Goal: Task Accomplishment & Management: Complete application form

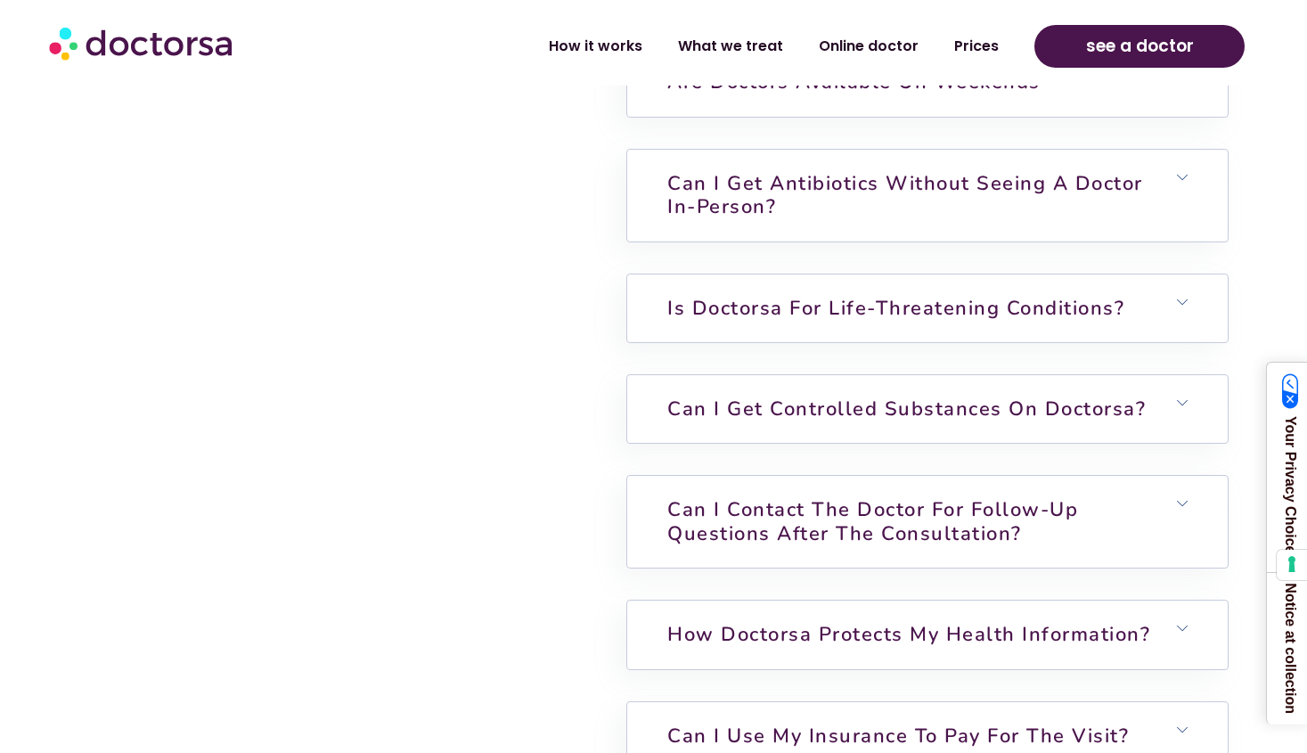
scroll to position [4725, 0]
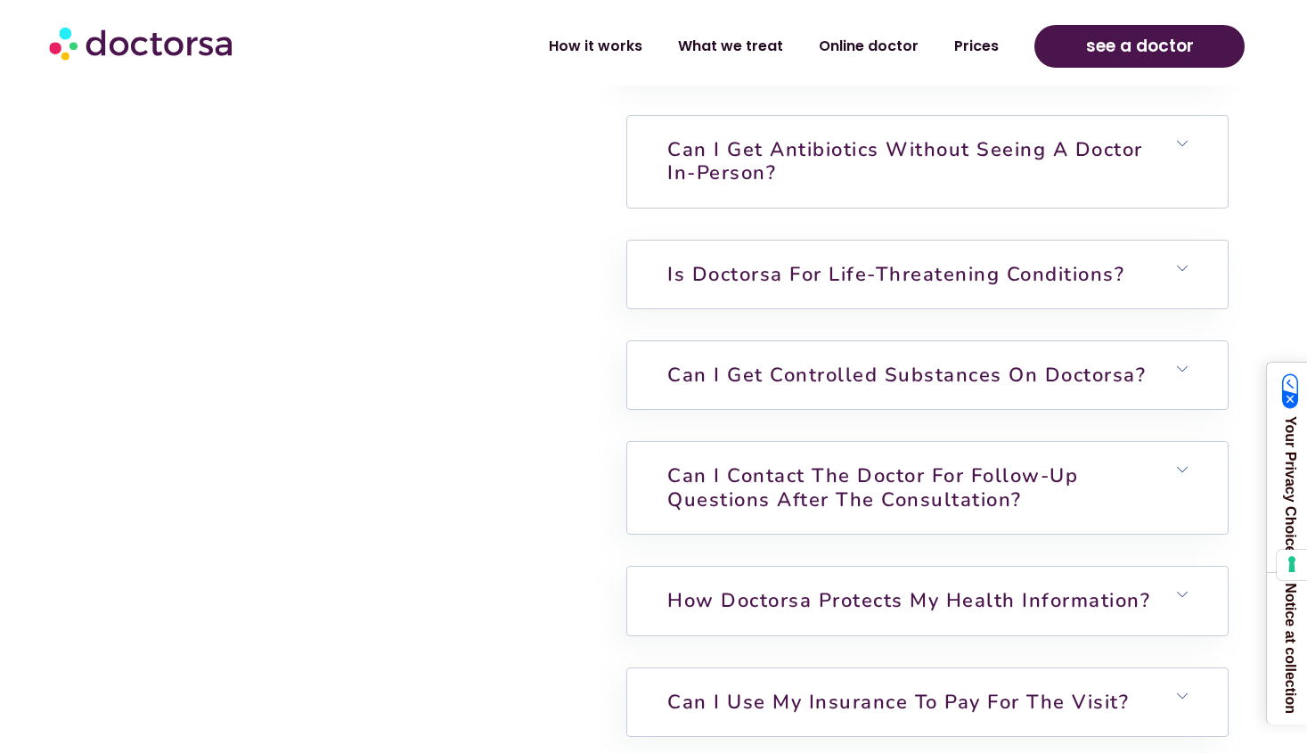
click at [835, 136] on link "Can I get antibiotics without seeing a doctor in-person?" at bounding box center [905, 161] width 476 height 50
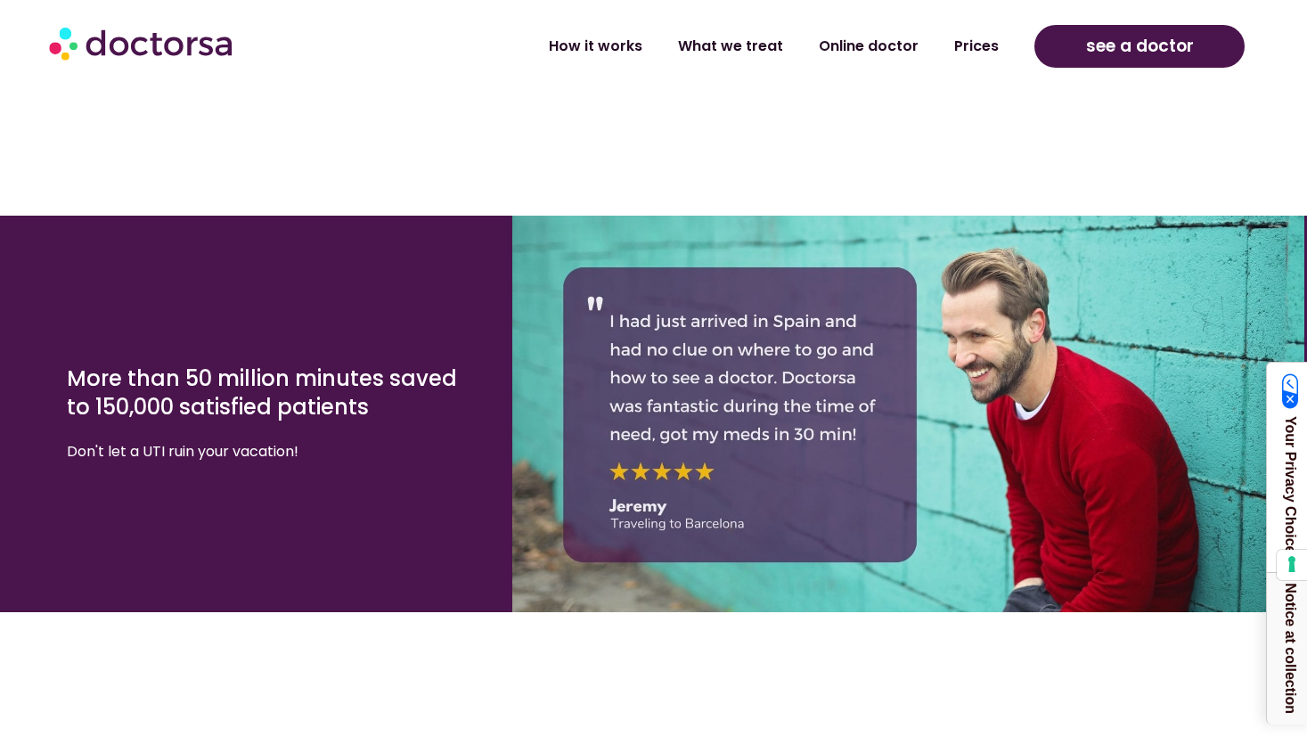
scroll to position [0, 0]
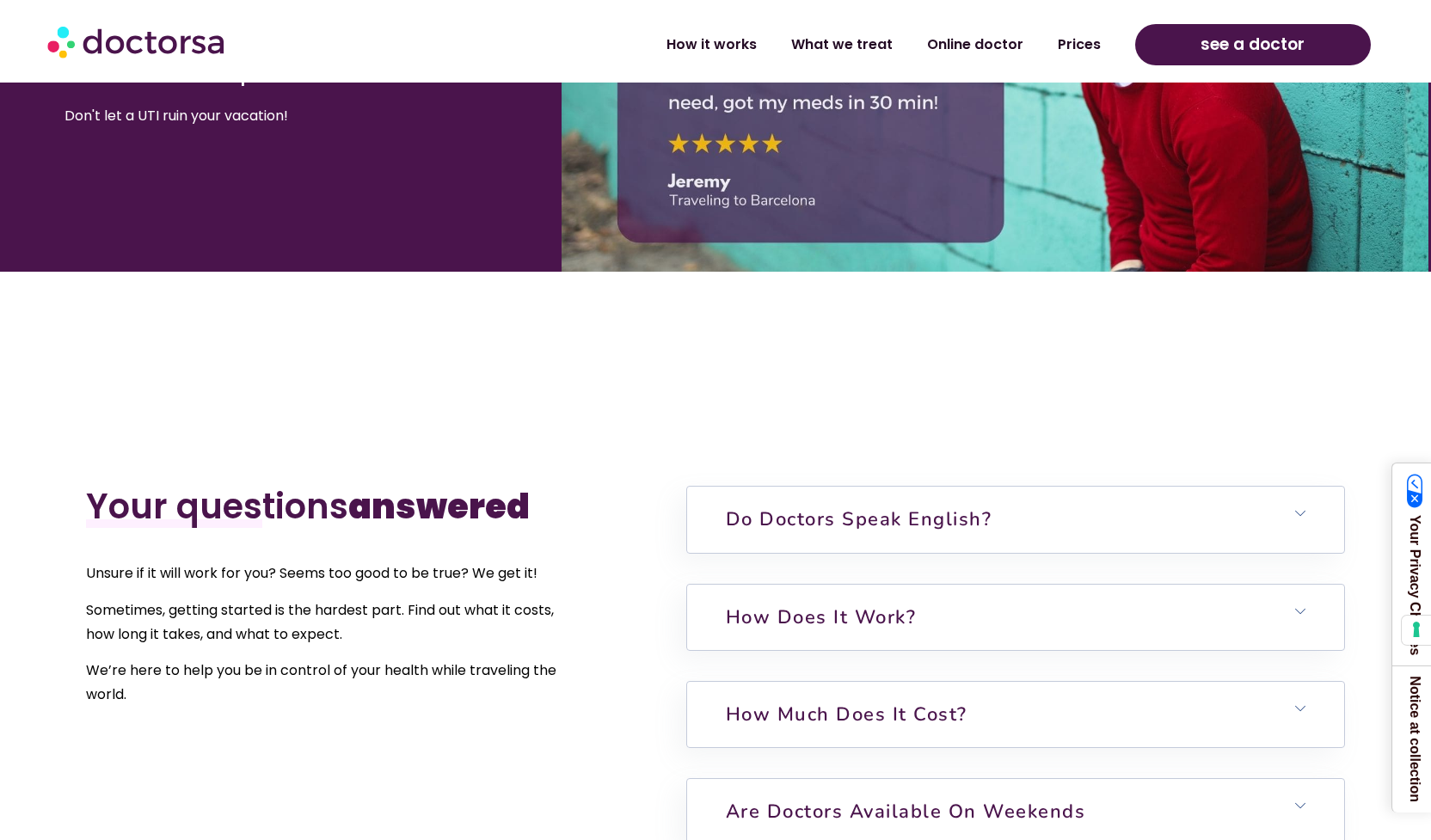
scroll to position [4042, 0]
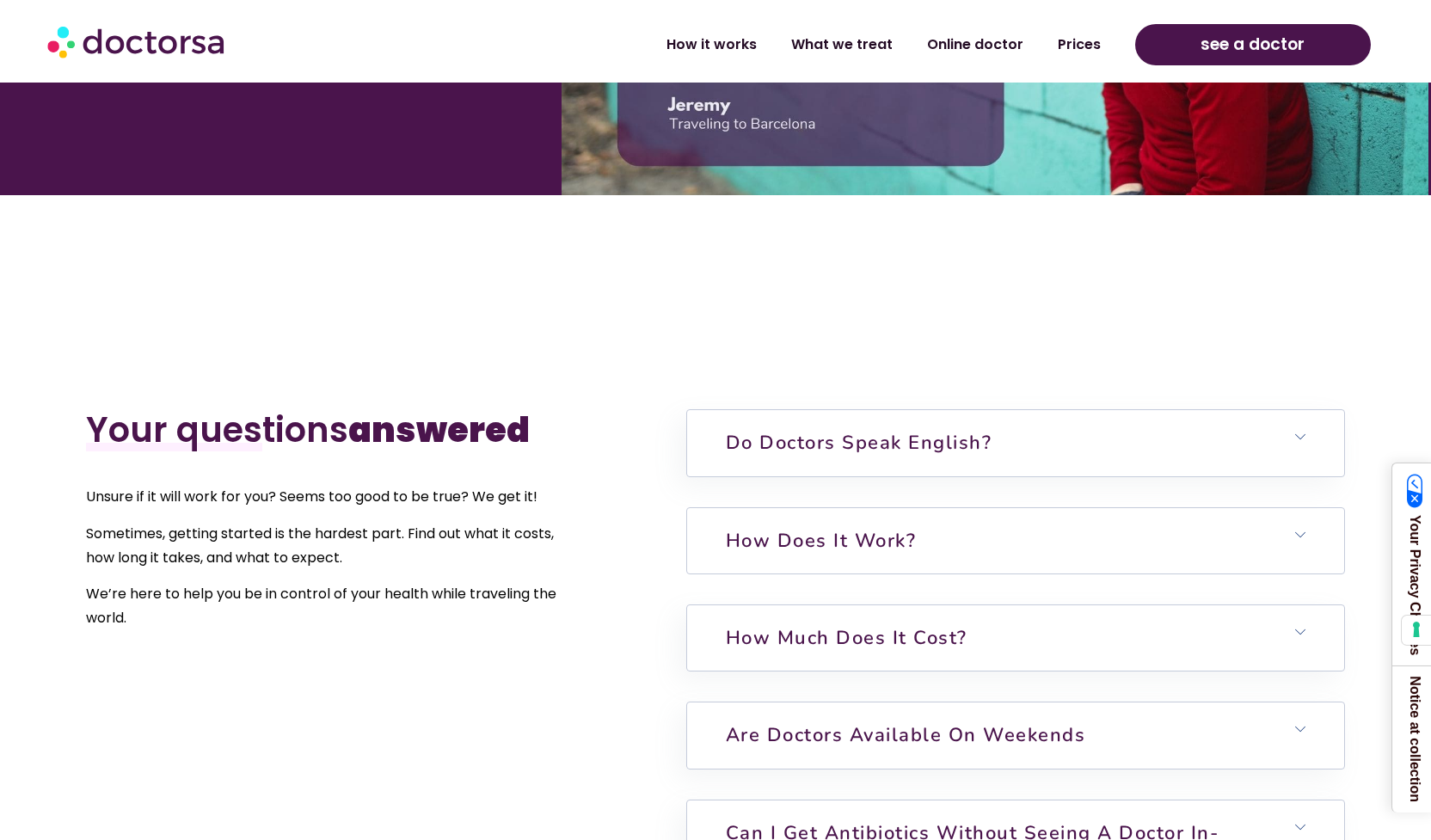
click at [790, 528] on link "How does it work?" at bounding box center [821, 540] width 191 height 26
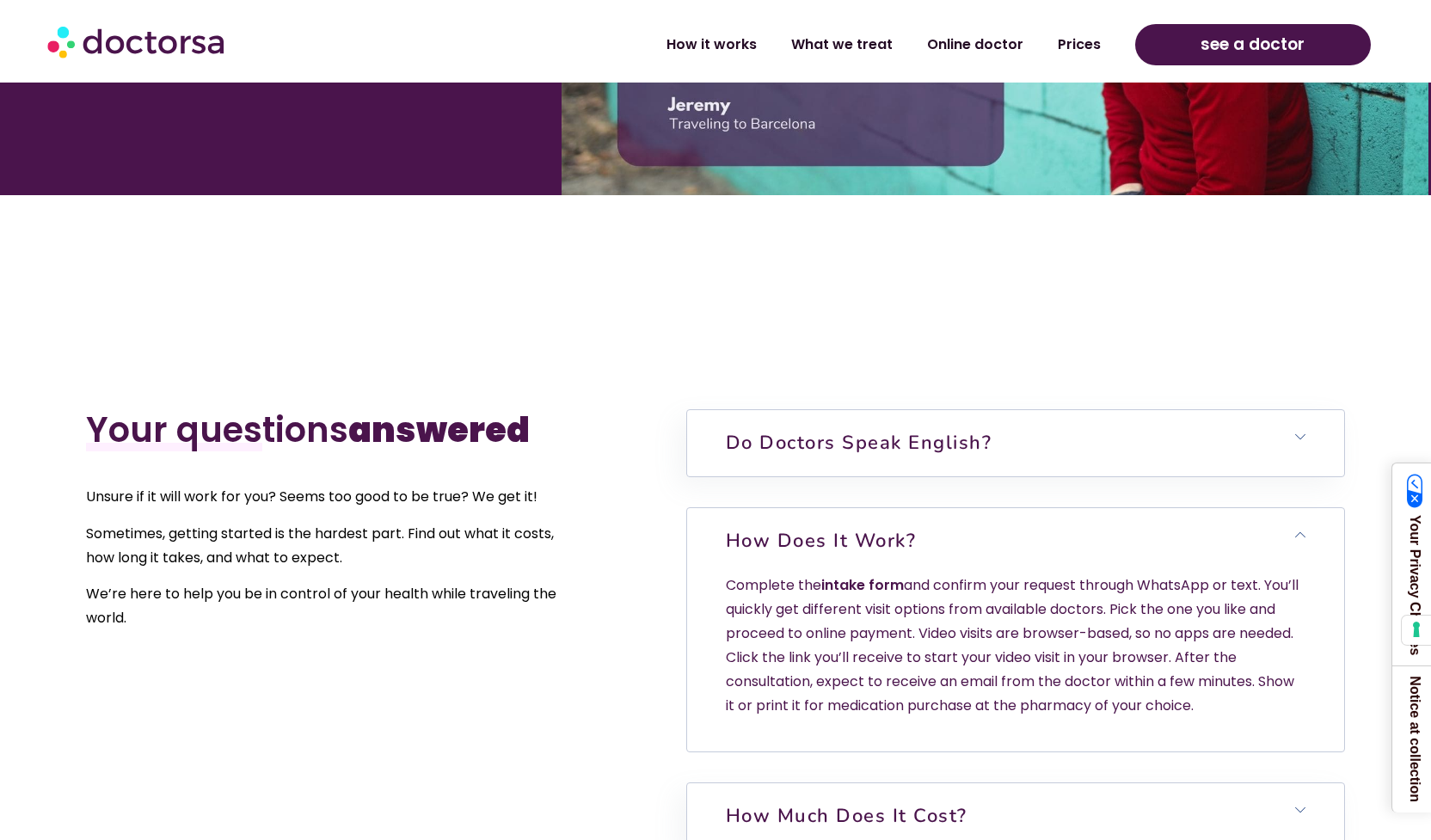
click at [872, 575] on link "intake form" at bounding box center [863, 584] width 83 height 19
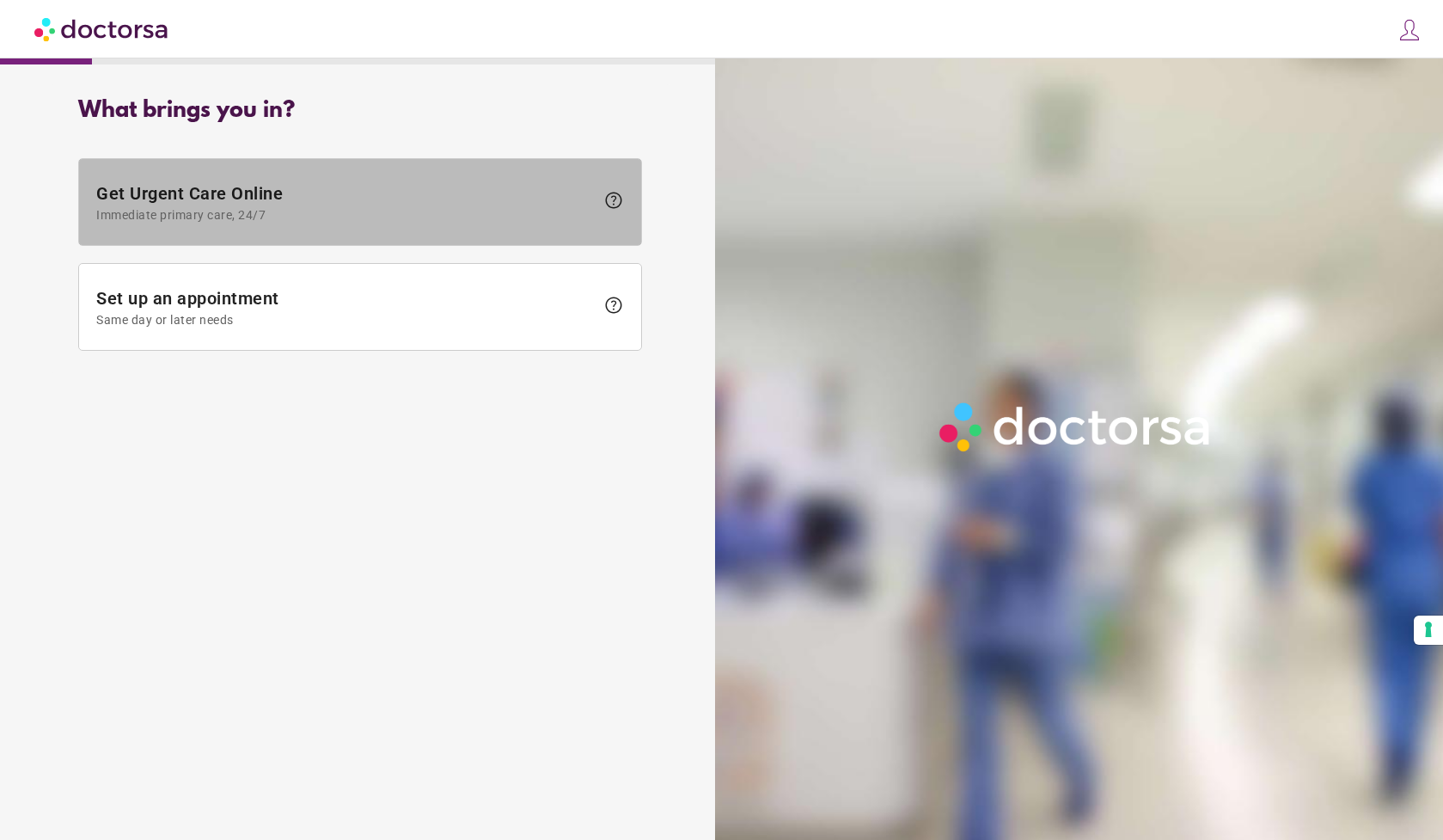
click at [183, 197] on span "Get Urgent Care Online Immediate primary care, 24/7" at bounding box center [345, 203] width 499 height 39
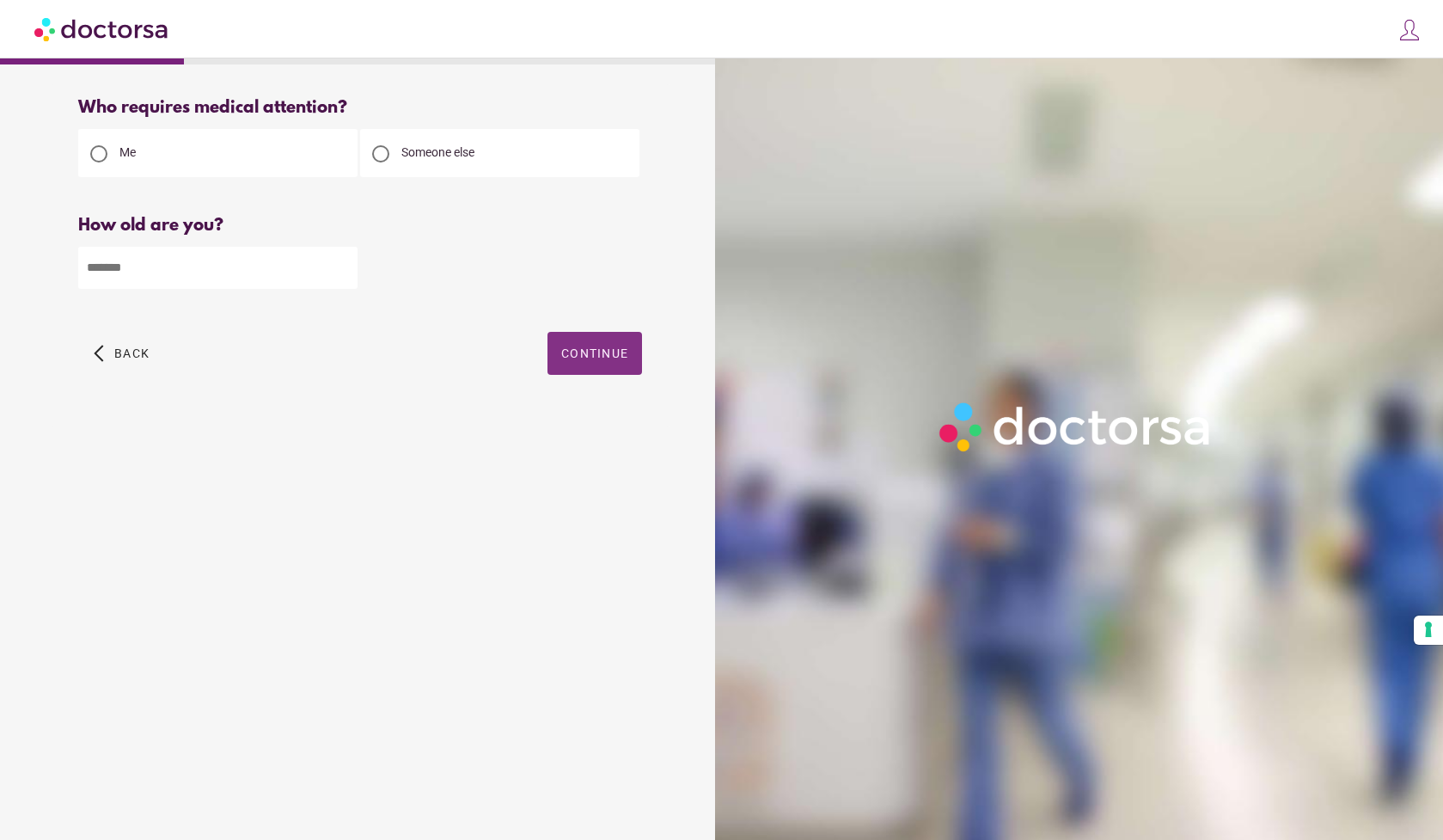
click at [582, 349] on span "Continue" at bounding box center [595, 353] width 68 height 14
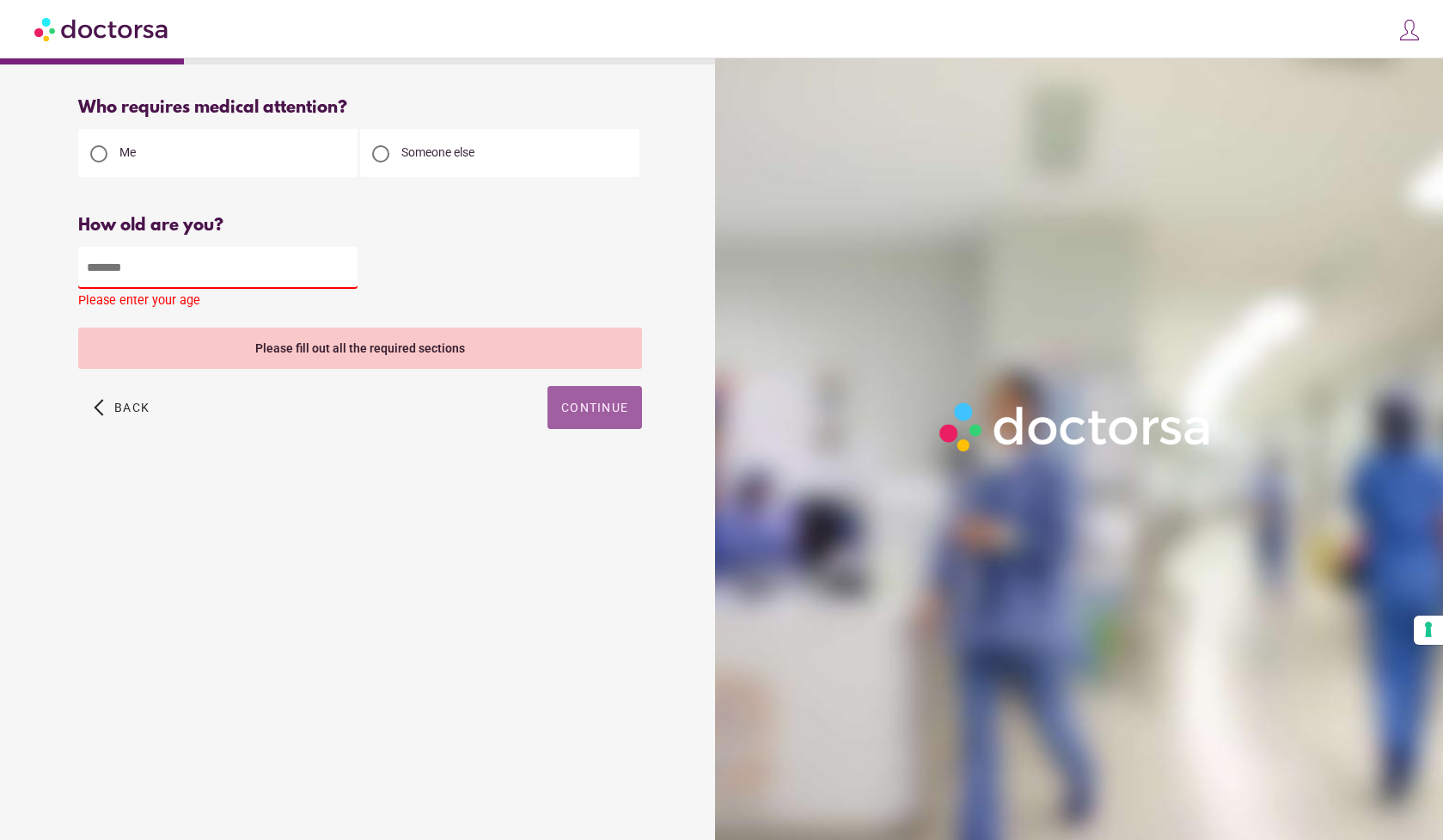
click at [604, 415] on span "Continue" at bounding box center [595, 407] width 68 height 14
click at [139, 268] on input "number" at bounding box center [218, 268] width 280 height 42
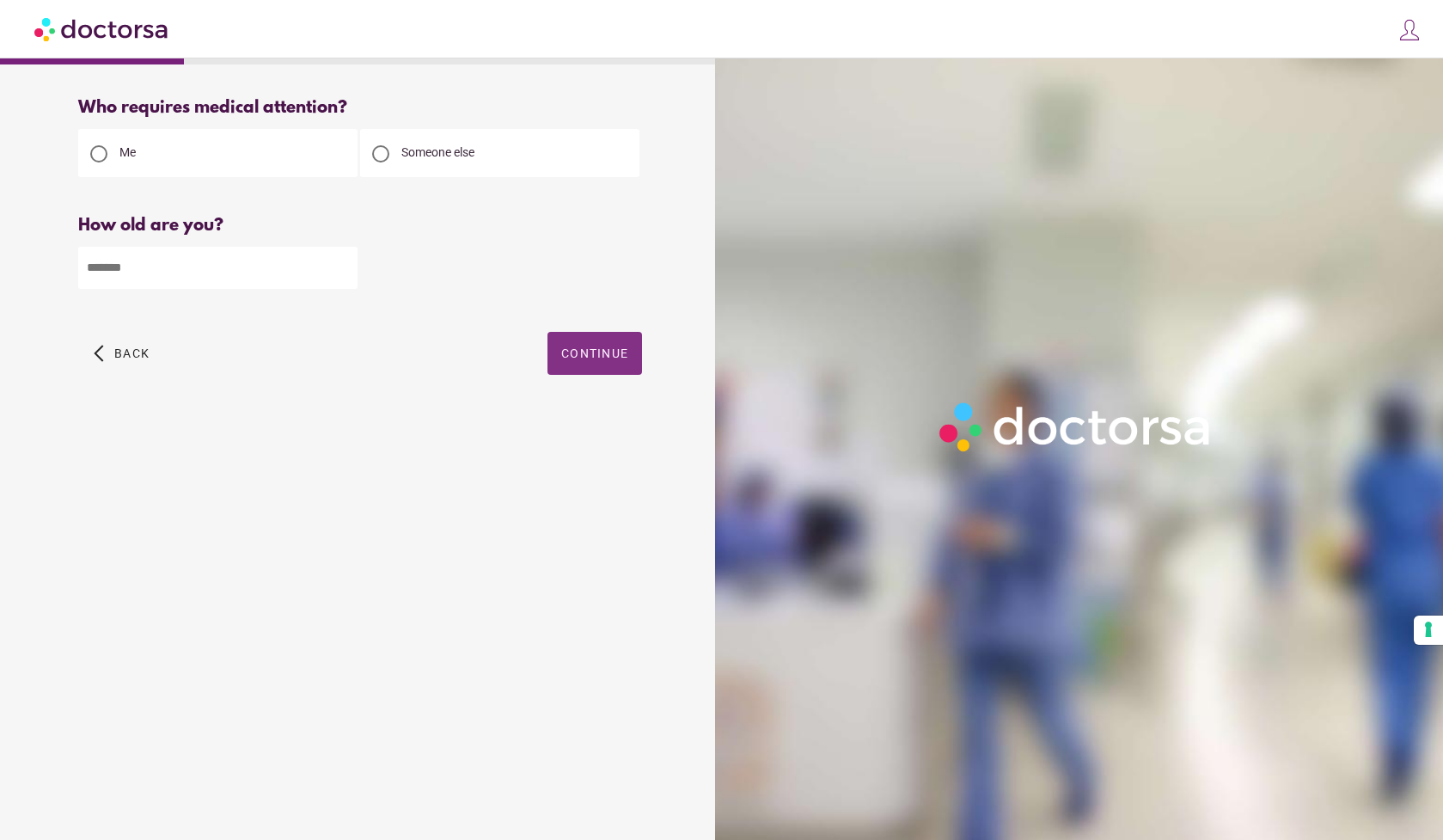
type input "**"
click at [594, 344] on span "button" at bounding box center [595, 353] width 95 height 43
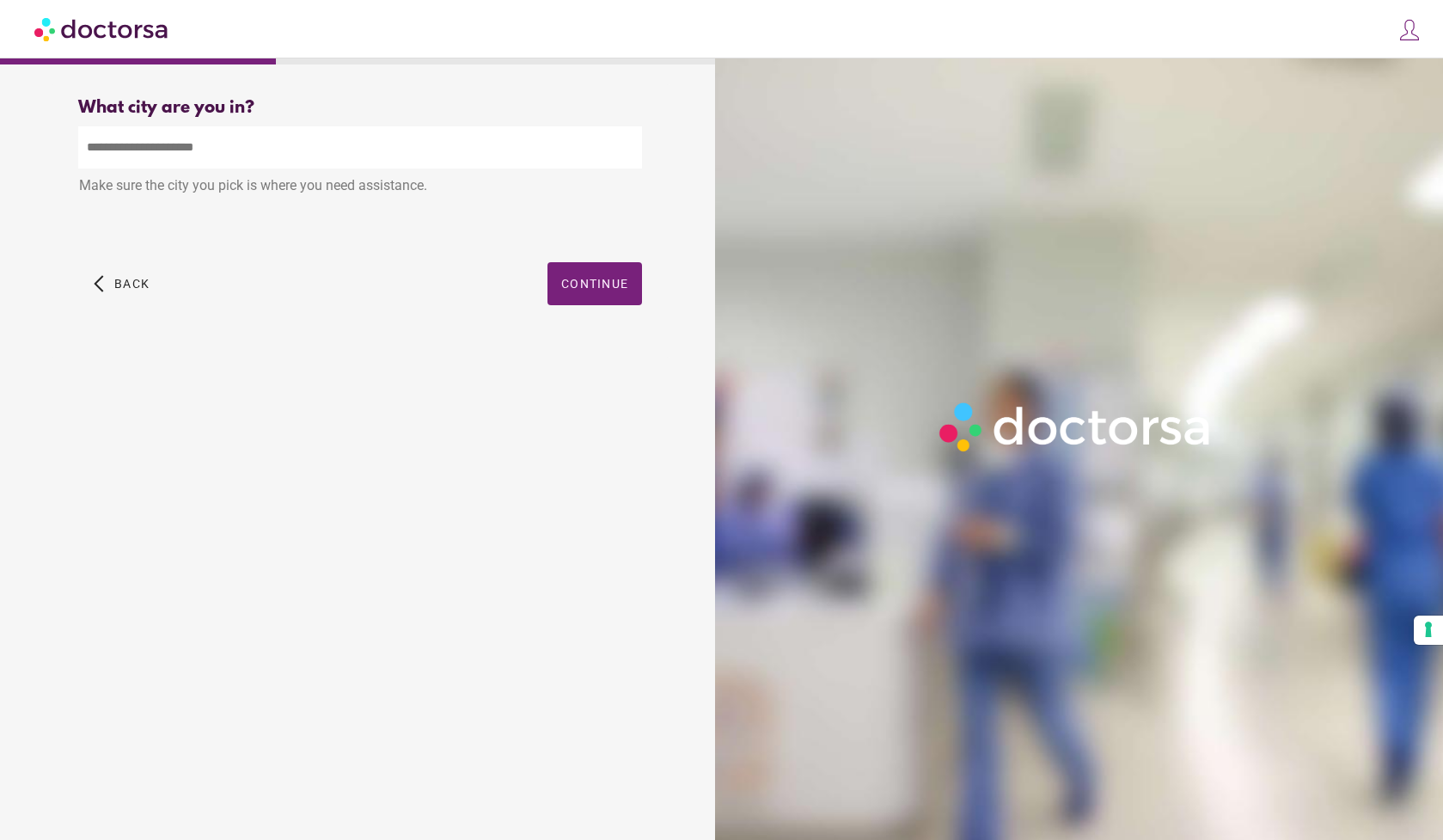
click at [193, 141] on input "text" at bounding box center [360, 148] width 564 height 42
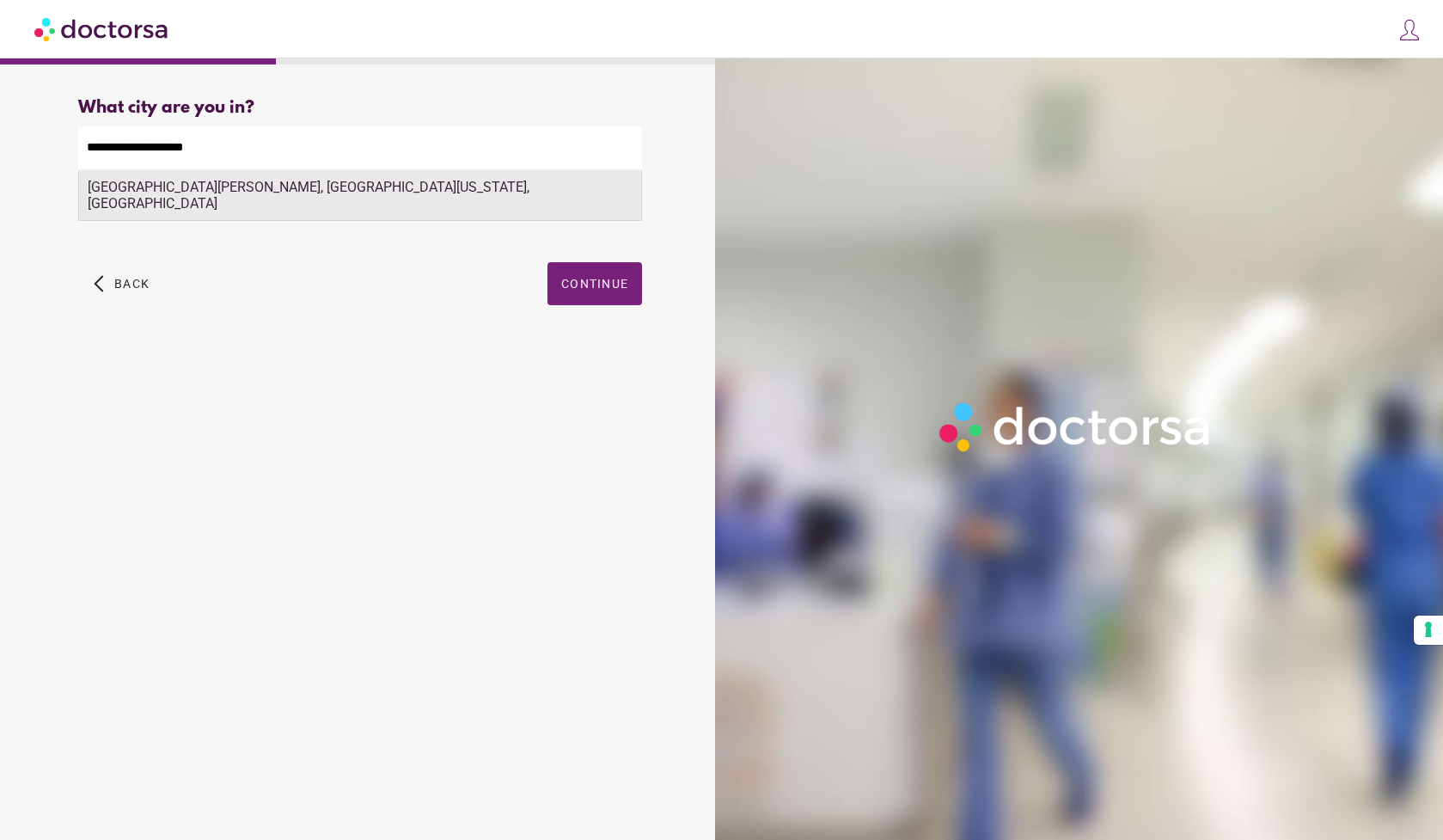
click at [132, 197] on div "Cabo San Lucas, Baja California Sur, Mexico" at bounding box center [360, 195] width 562 height 51
type input "**********"
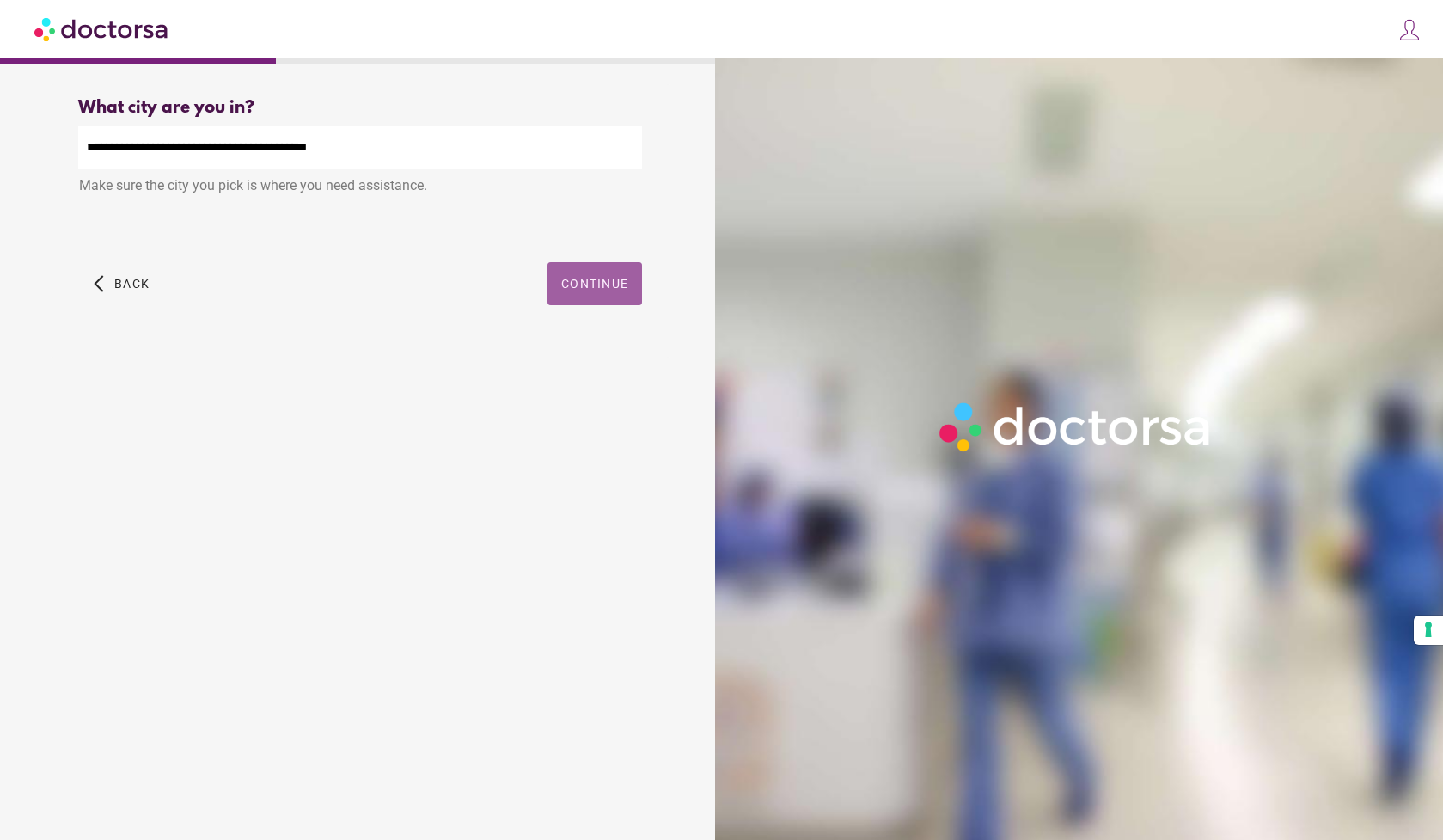
click at [602, 285] on span "Continue" at bounding box center [595, 284] width 68 height 14
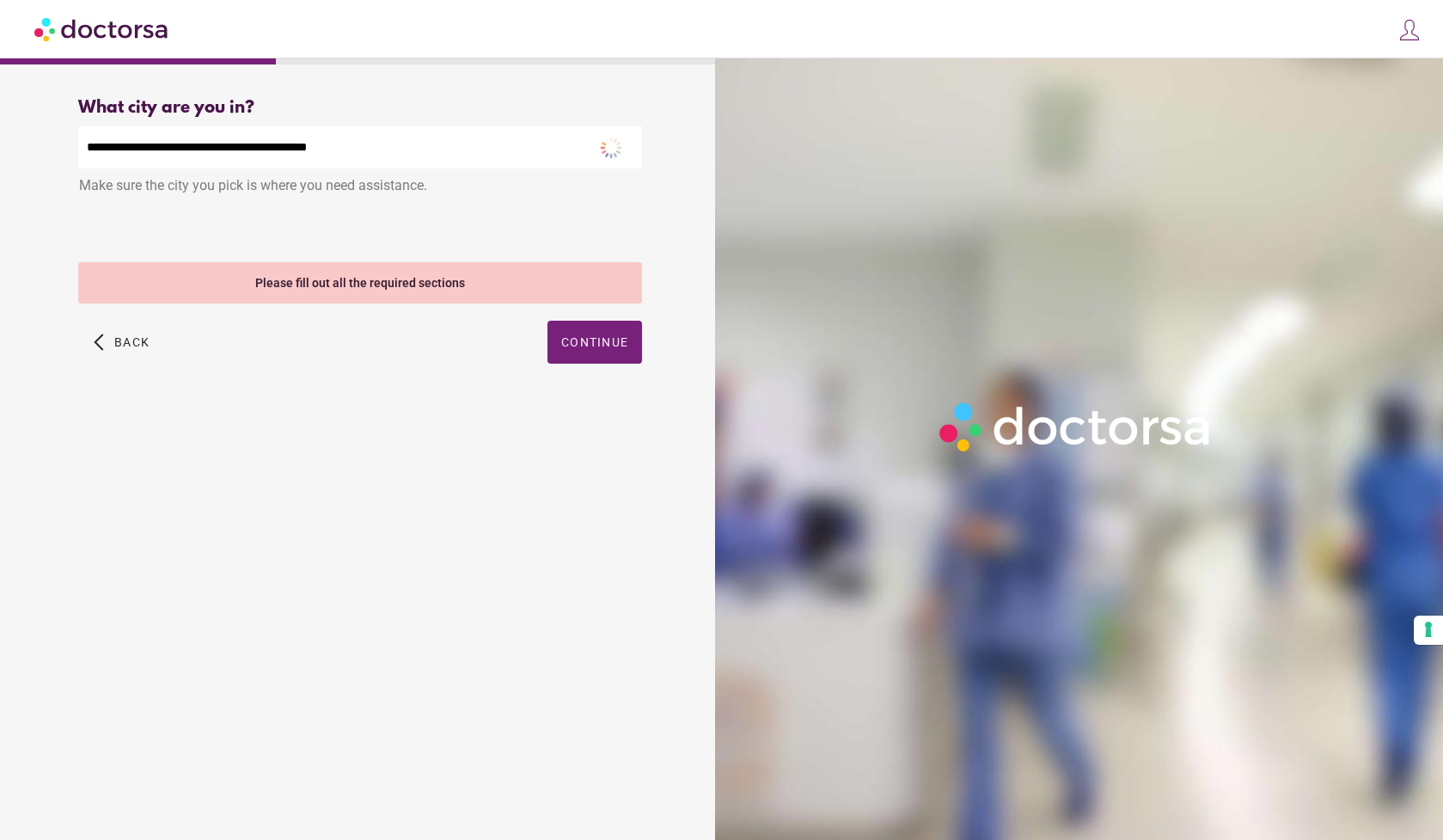
click at [602, 282] on div "Please fill out all the required sections" at bounding box center [360, 283] width 564 height 41
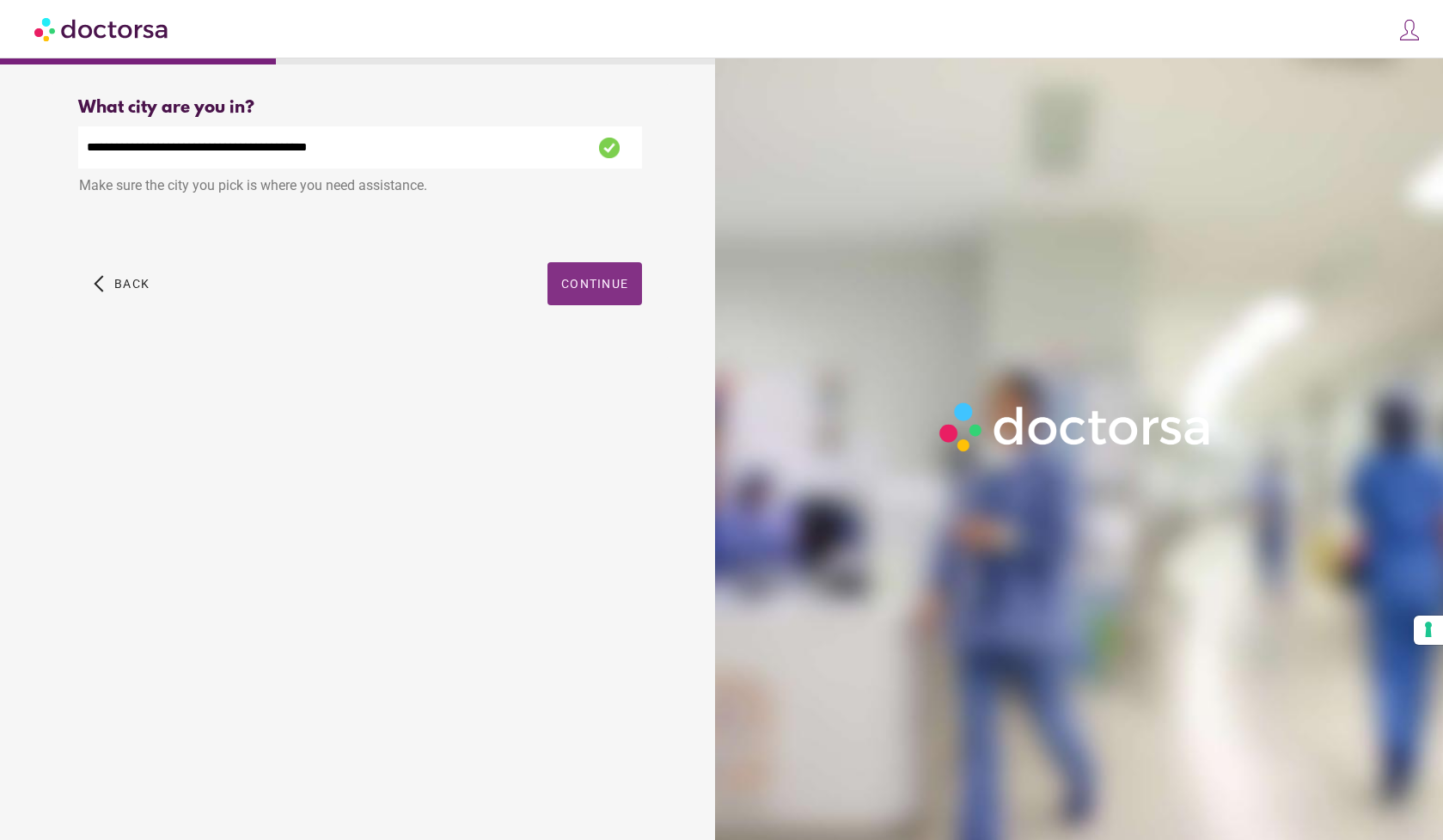
click at [602, 282] on span "Continue" at bounding box center [595, 284] width 68 height 14
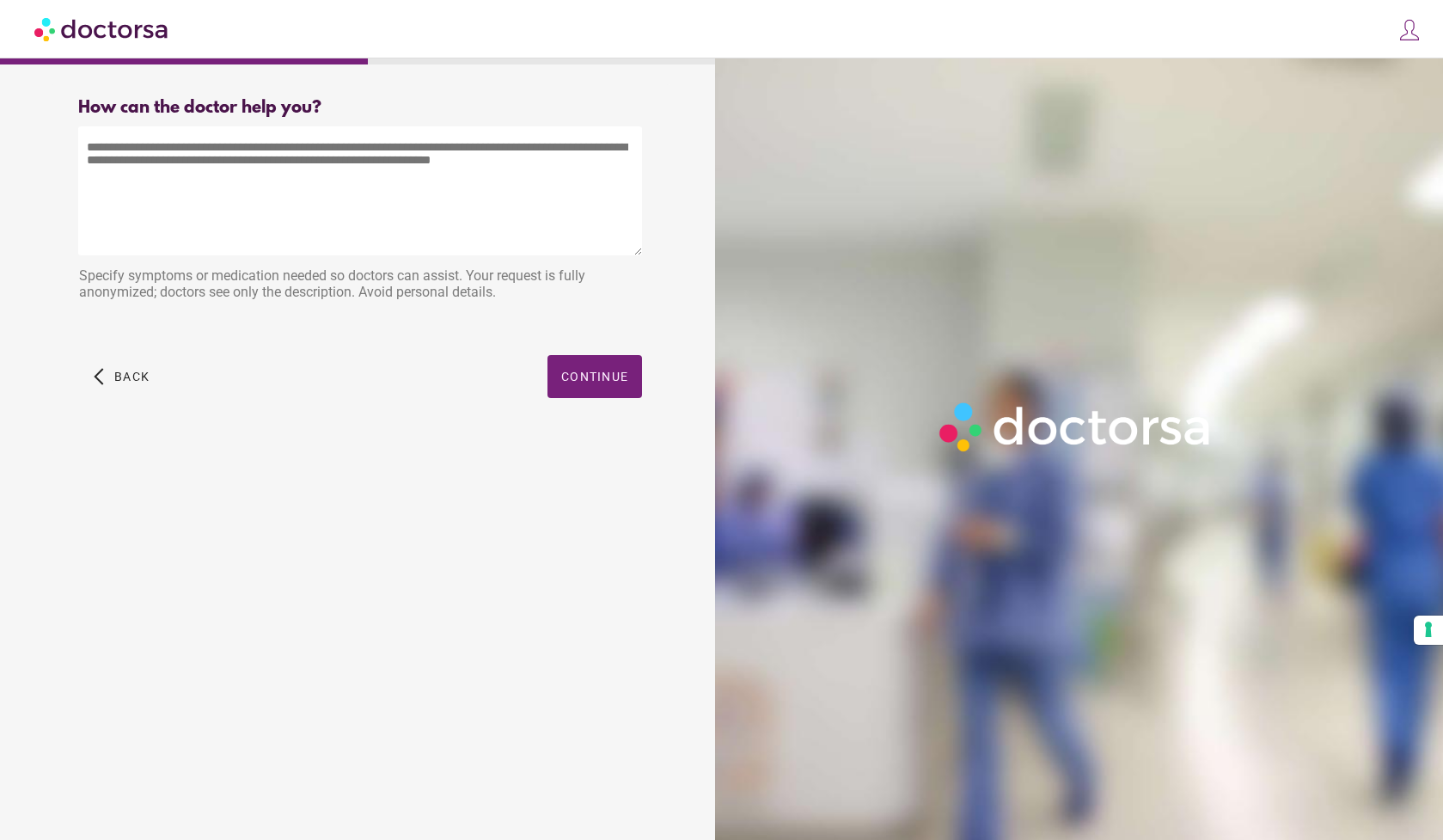
click at [116, 193] on textarea at bounding box center [360, 191] width 564 height 129
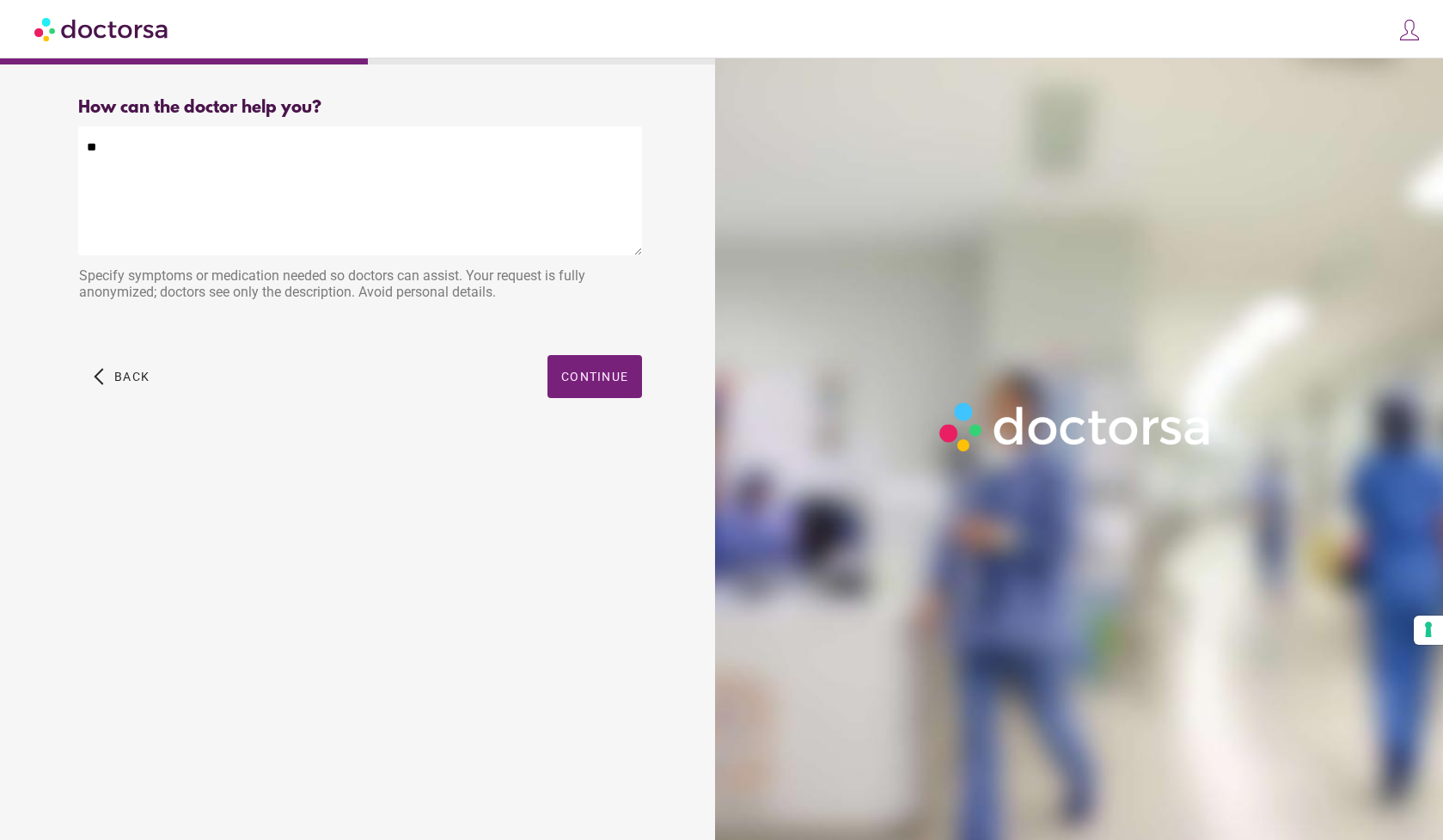
type textarea "*"
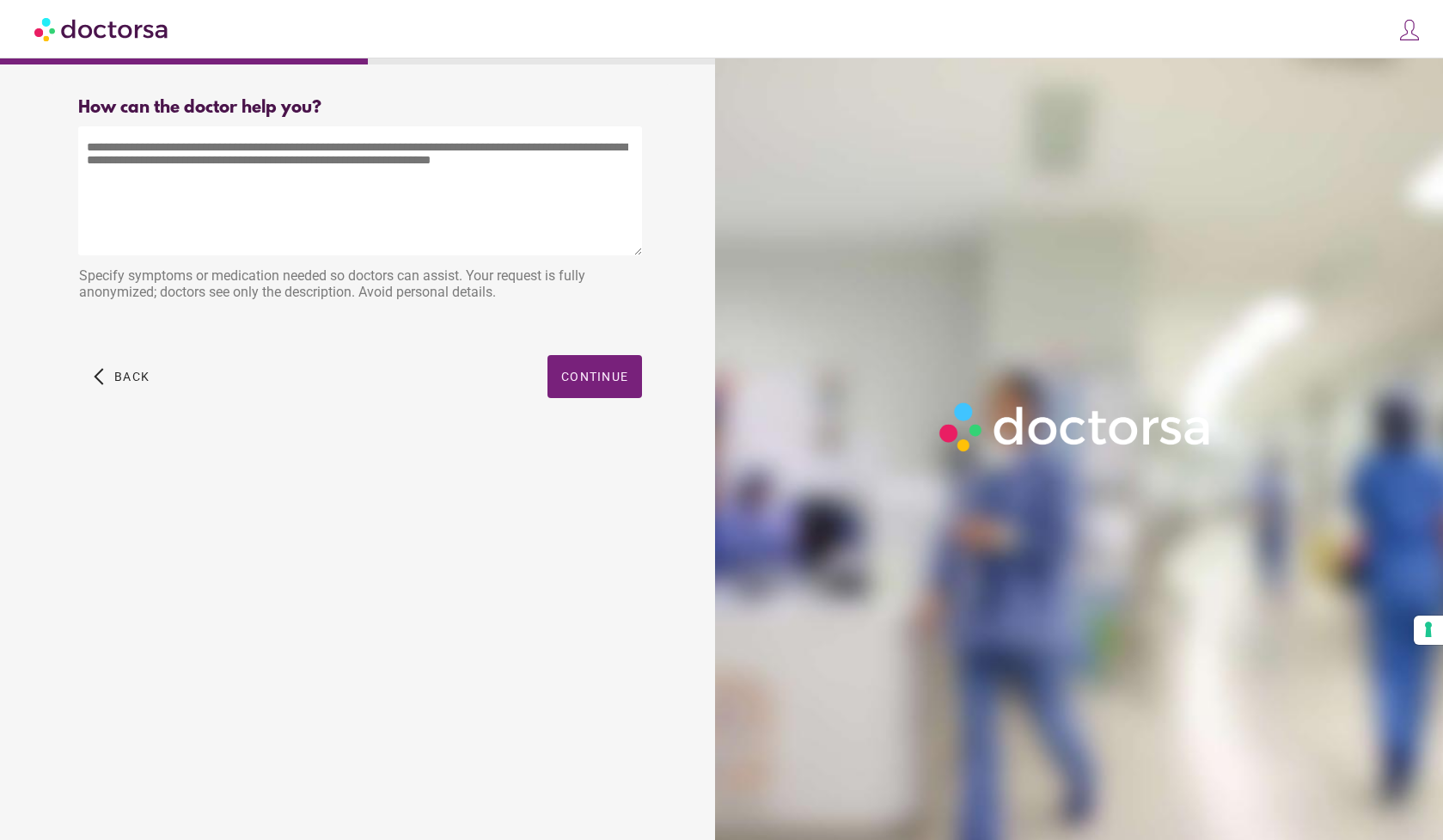
type textarea "*"
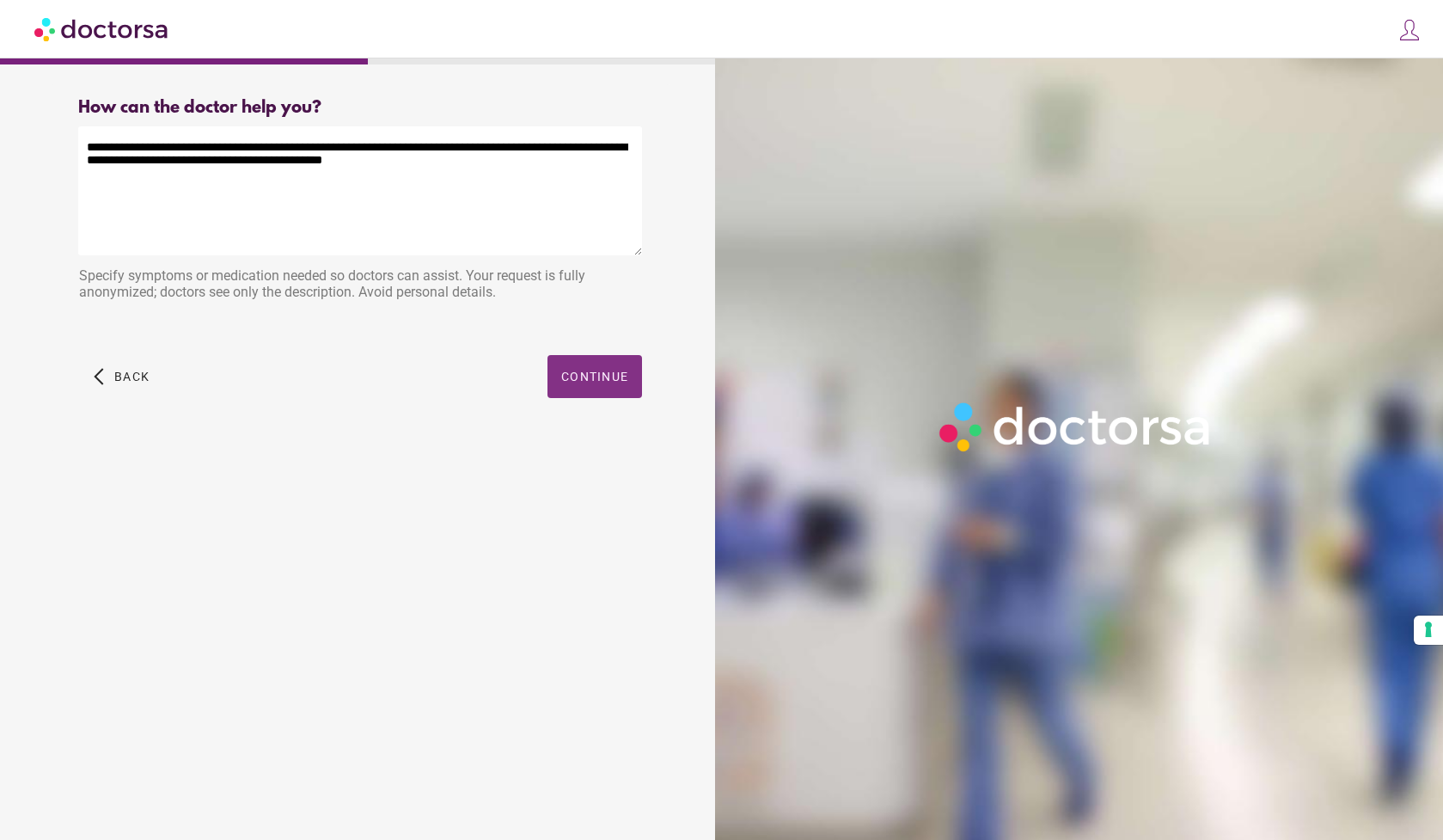
type textarea "**********"
click at [576, 388] on span "button" at bounding box center [595, 376] width 95 height 43
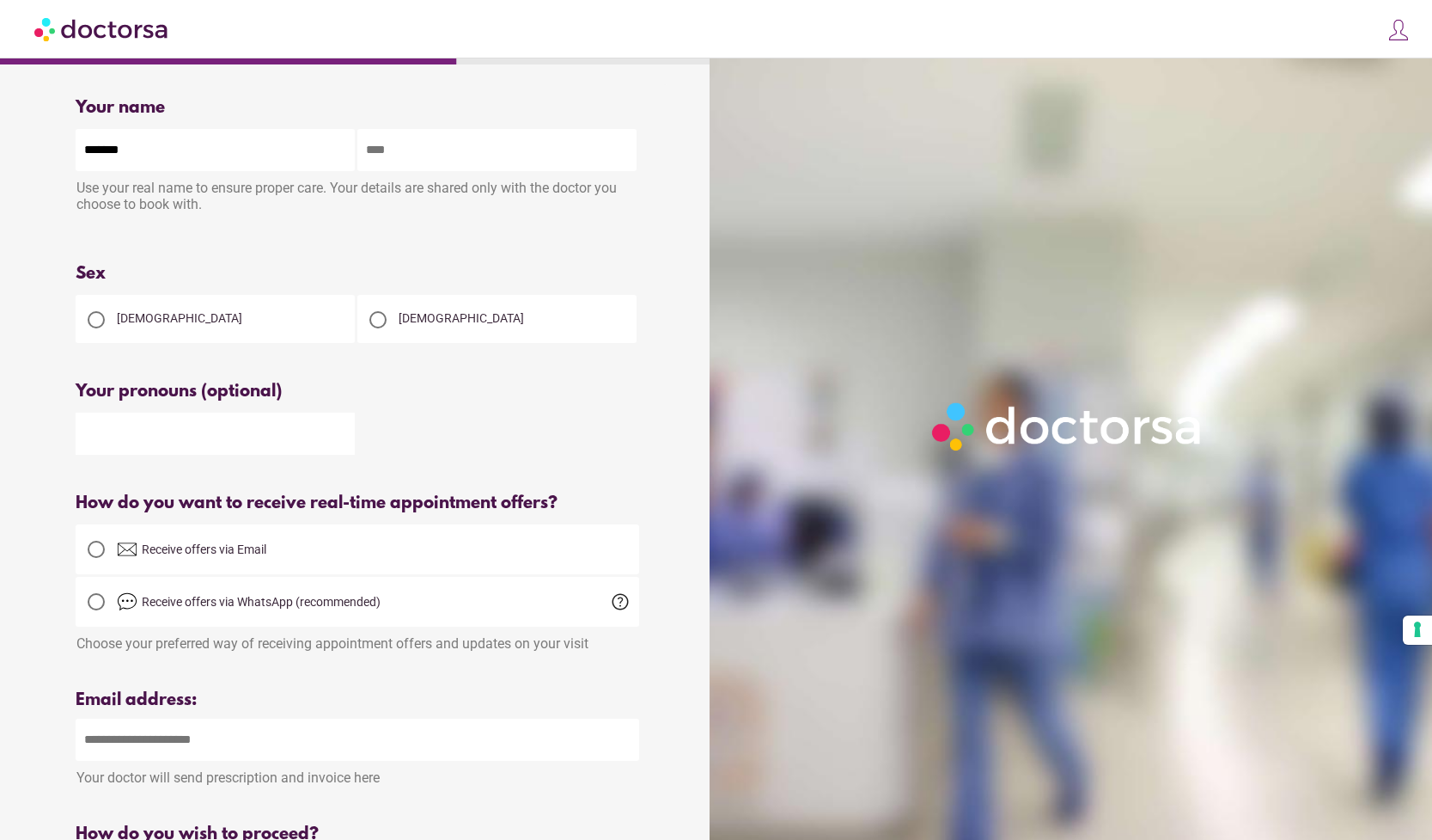
type input "******"
type input "****"
click at [99, 327] on div at bounding box center [96, 320] width 17 height 17
click at [95, 554] on div at bounding box center [96, 549] width 17 height 17
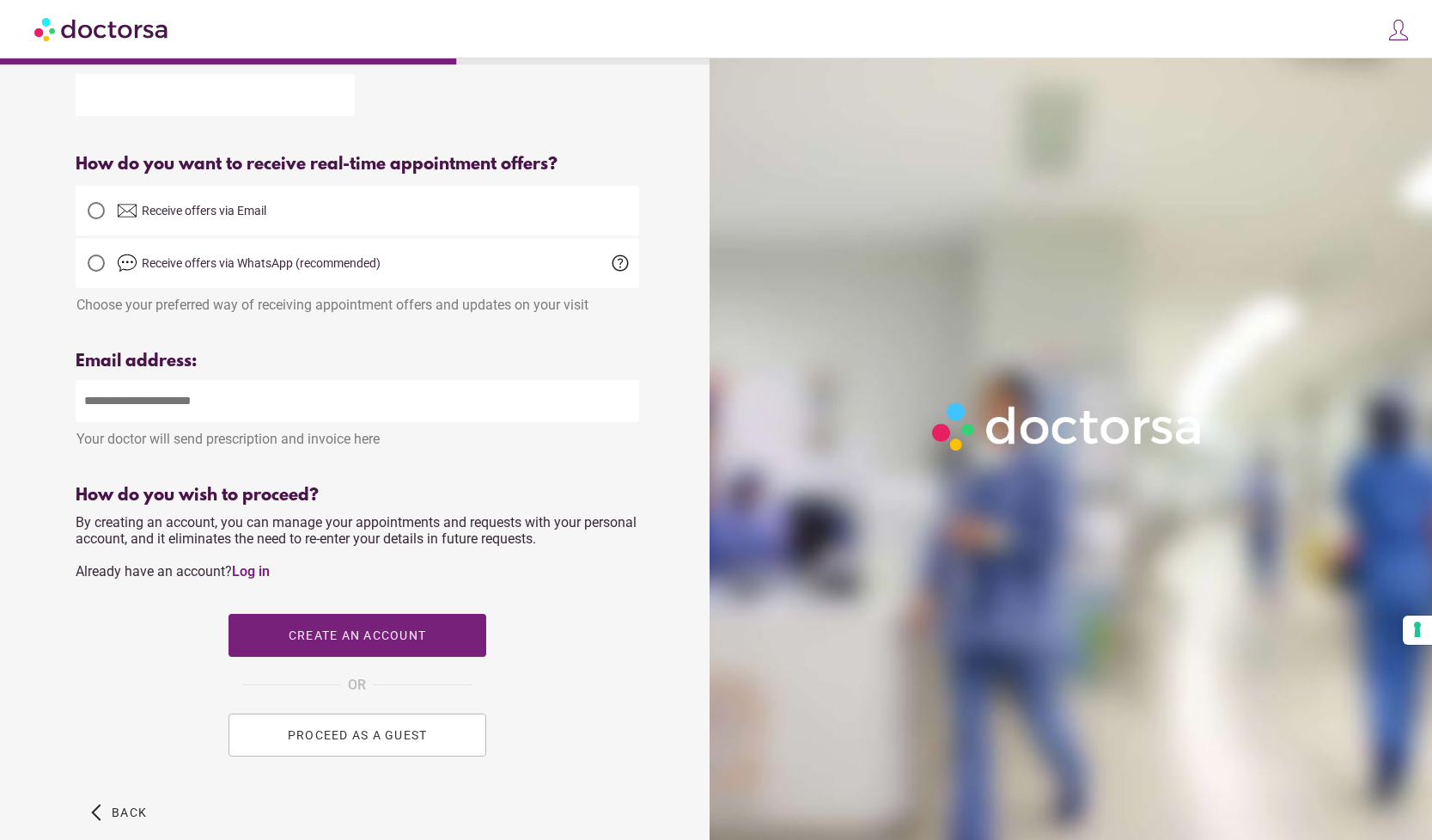
scroll to position [344, 0]
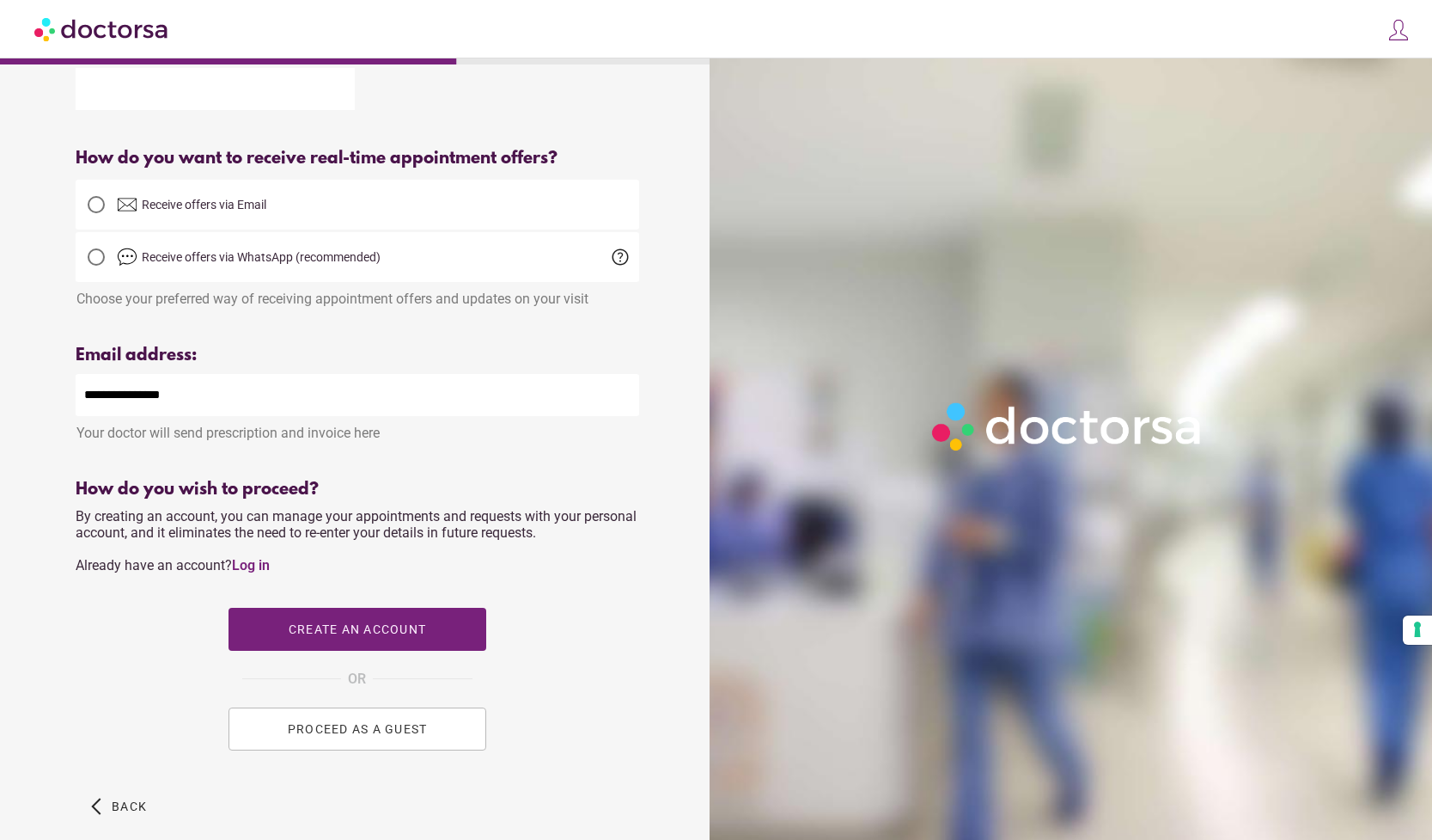
type input "**********"
click at [358, 734] on span "PROCEED AS A GUEST" at bounding box center [358, 729] width 140 height 14
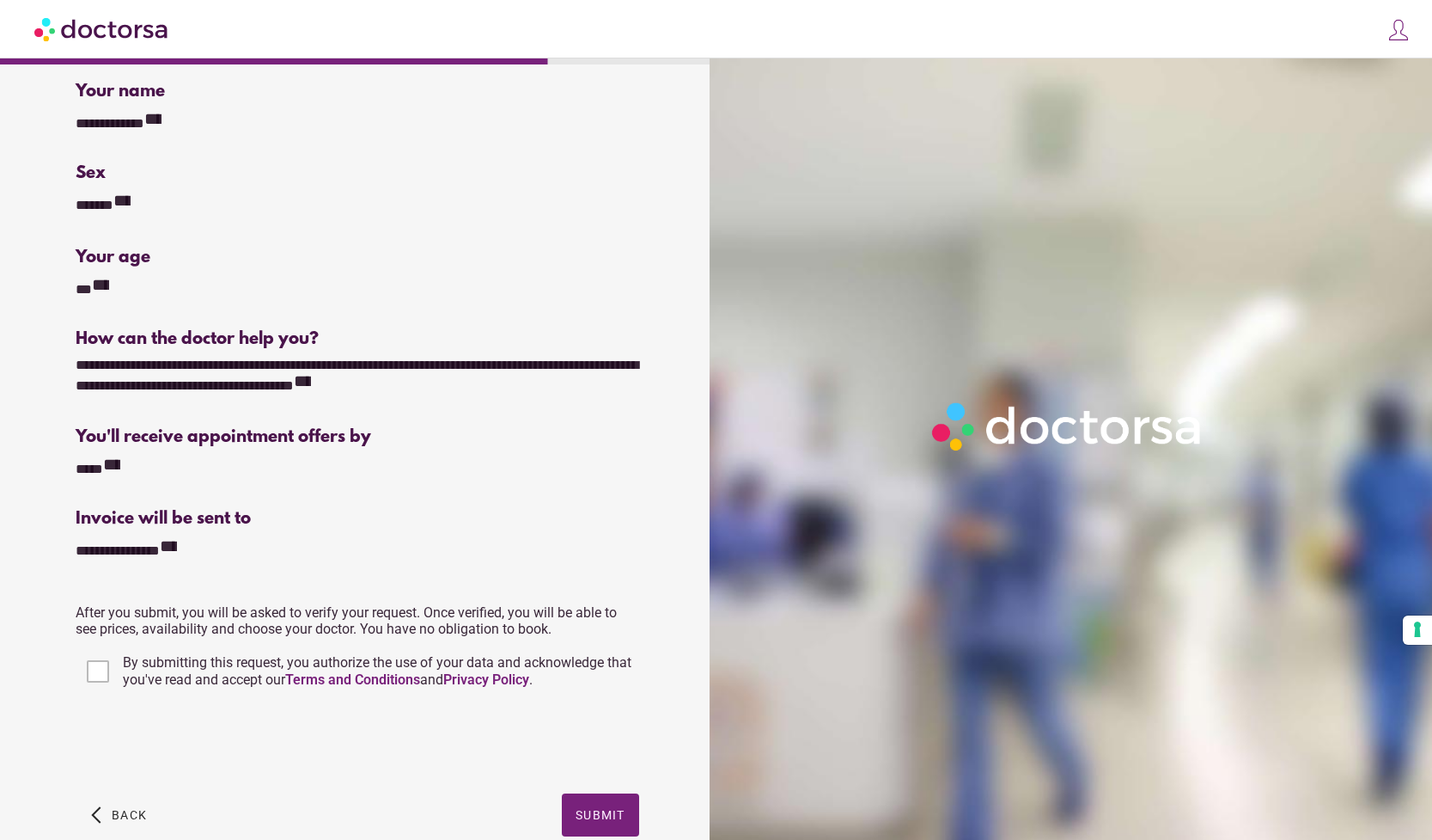
scroll to position [0, 0]
